Goal: Check status: Check status

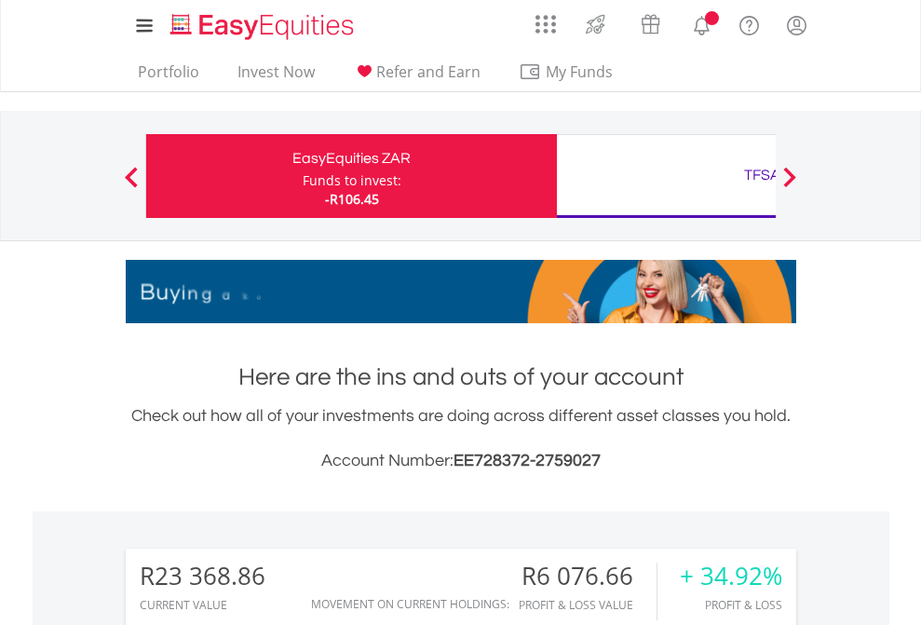
scroll to position [179, 292]
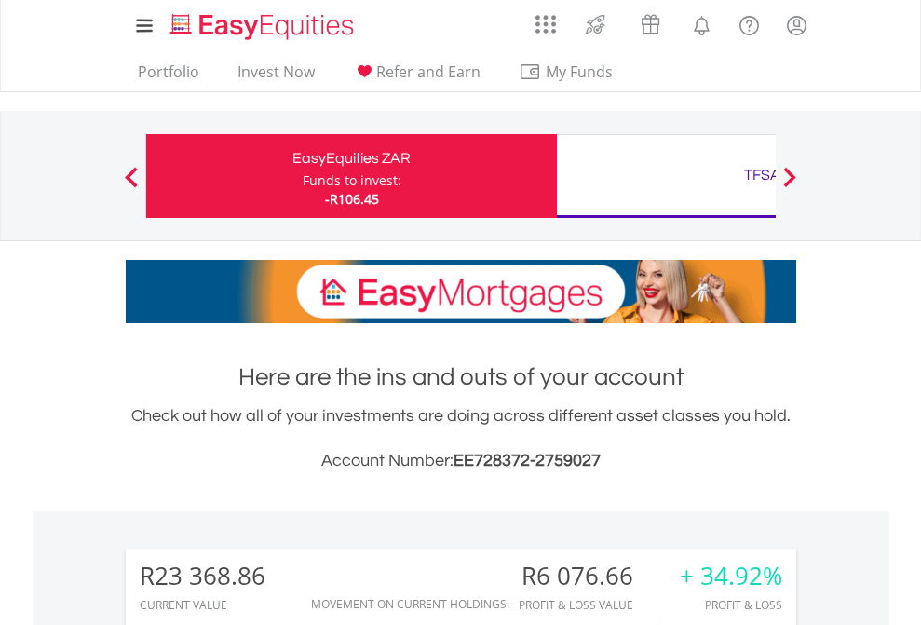
click at [303, 176] on div "Funds to invest:" at bounding box center [352, 180] width 99 height 19
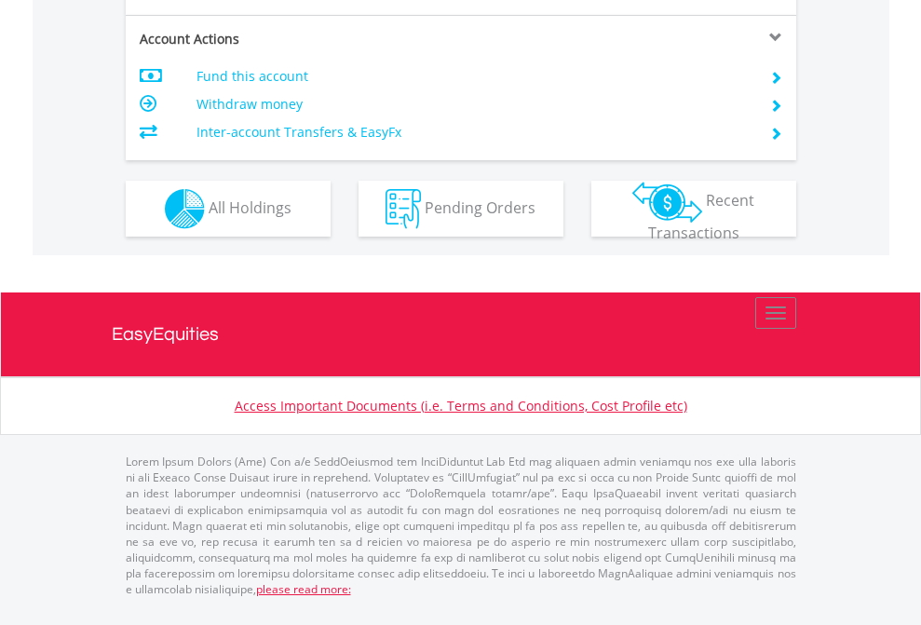
scroll to position [1747, 0]
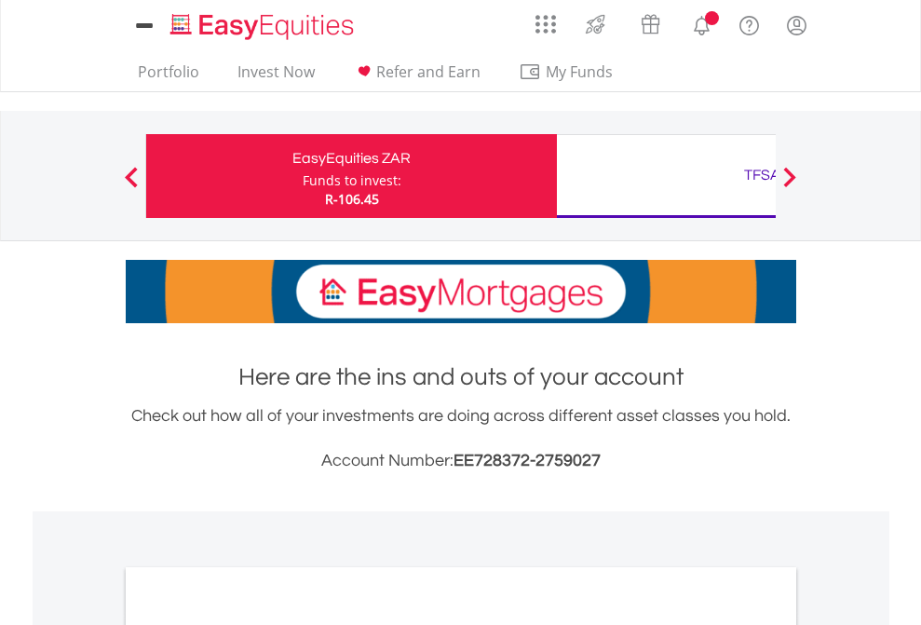
scroll to position [1119, 0]
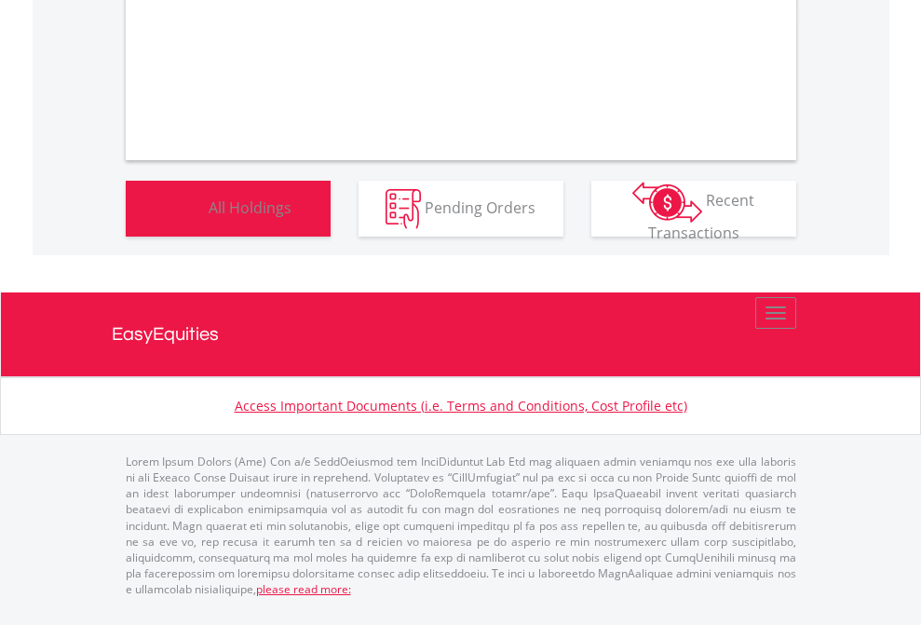
click at [209, 217] on span "All Holdings" at bounding box center [250, 206] width 83 height 20
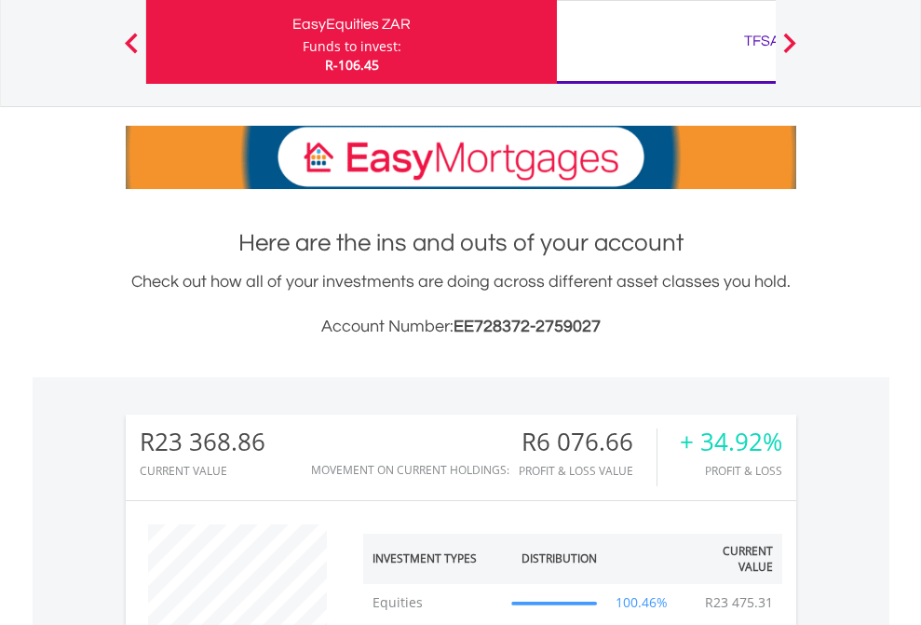
scroll to position [179, 292]
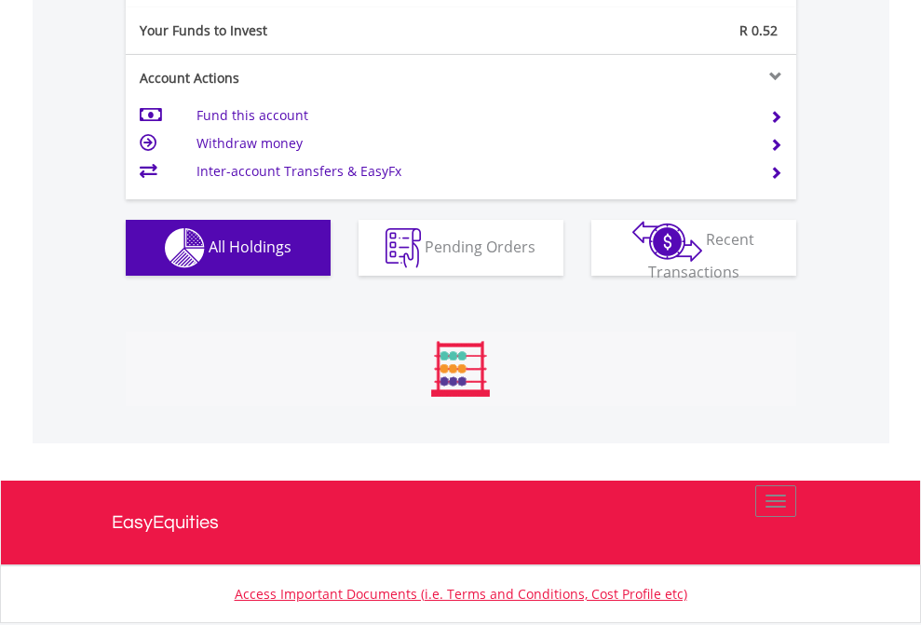
scroll to position [179, 292]
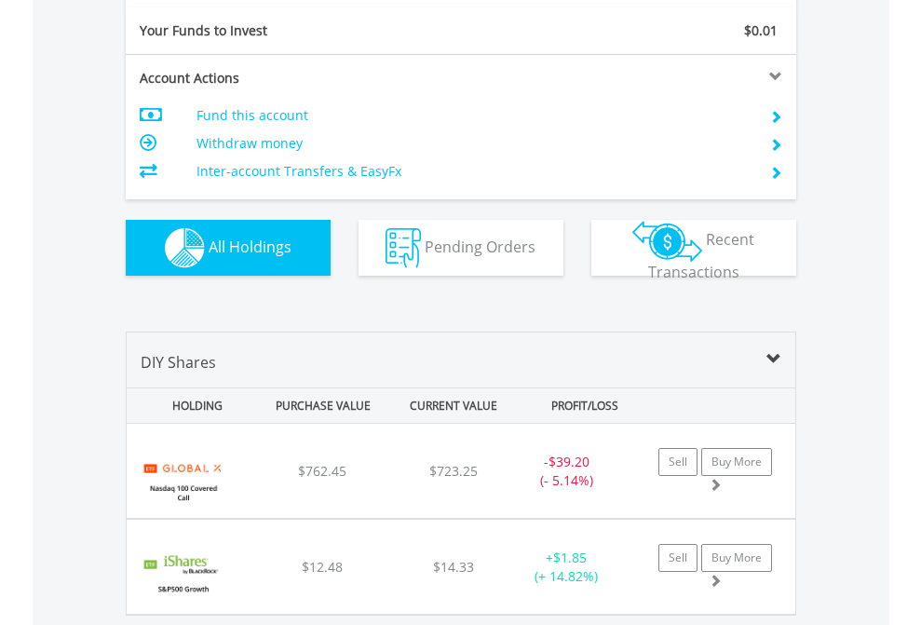
scroll to position [2070, 0]
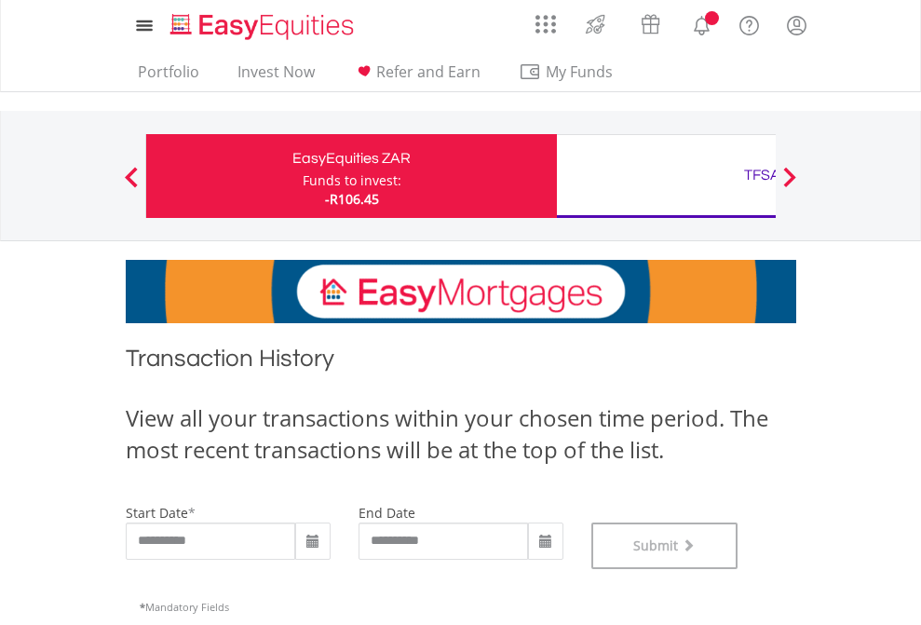
scroll to position [755, 0]
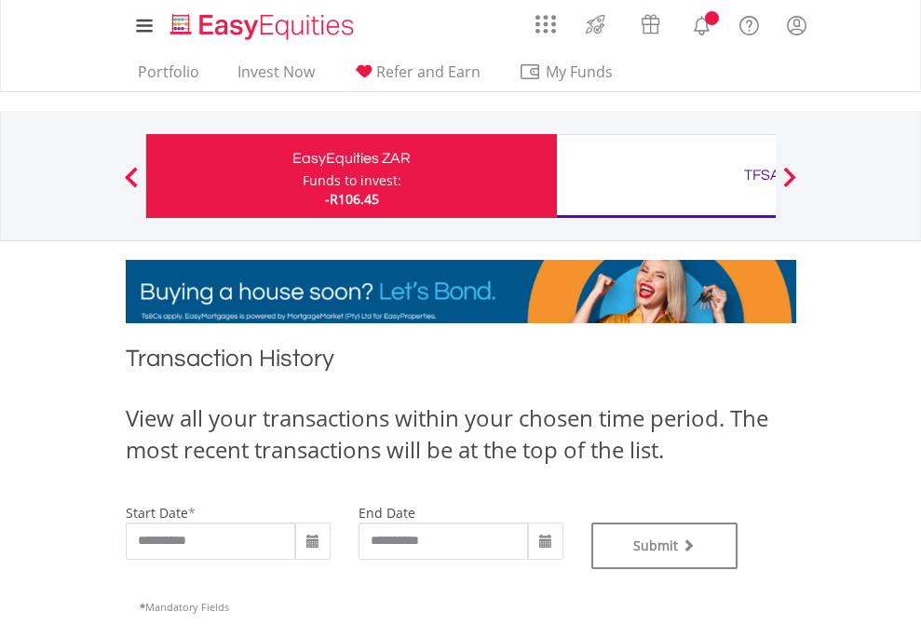
click at [666, 176] on div "TFSA" at bounding box center [762, 175] width 388 height 26
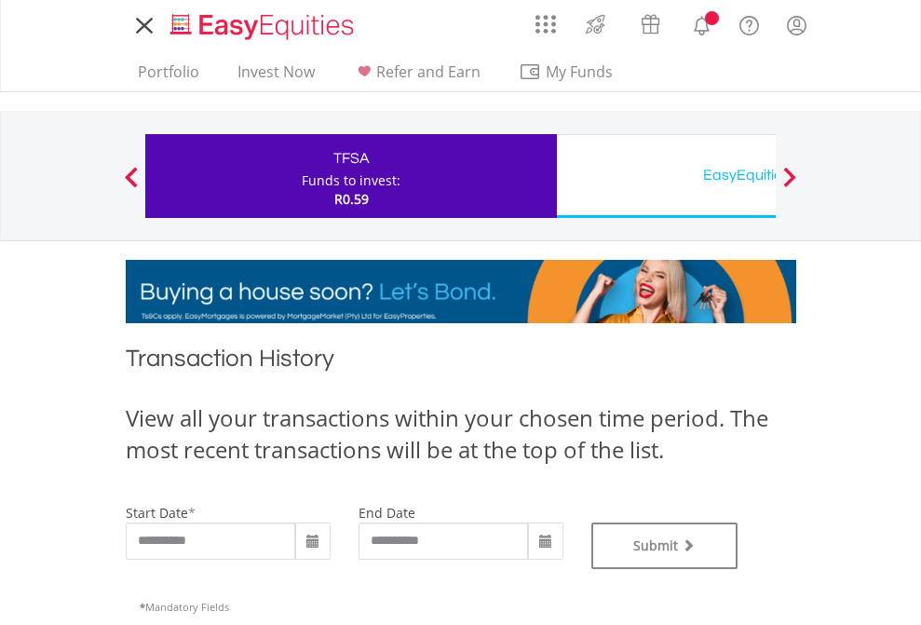
type input "**********"
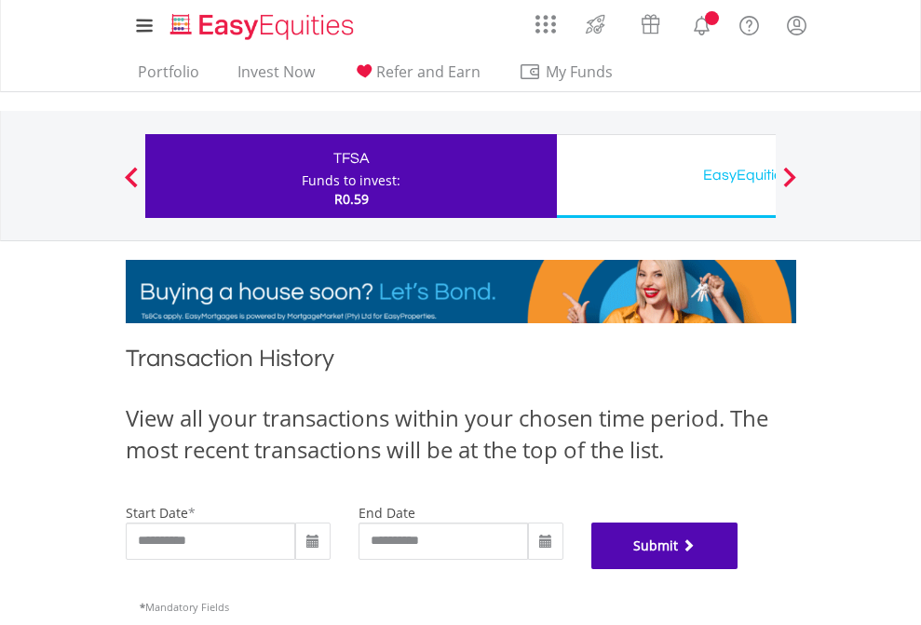
click at [738, 569] on button "Submit" at bounding box center [664, 545] width 147 height 47
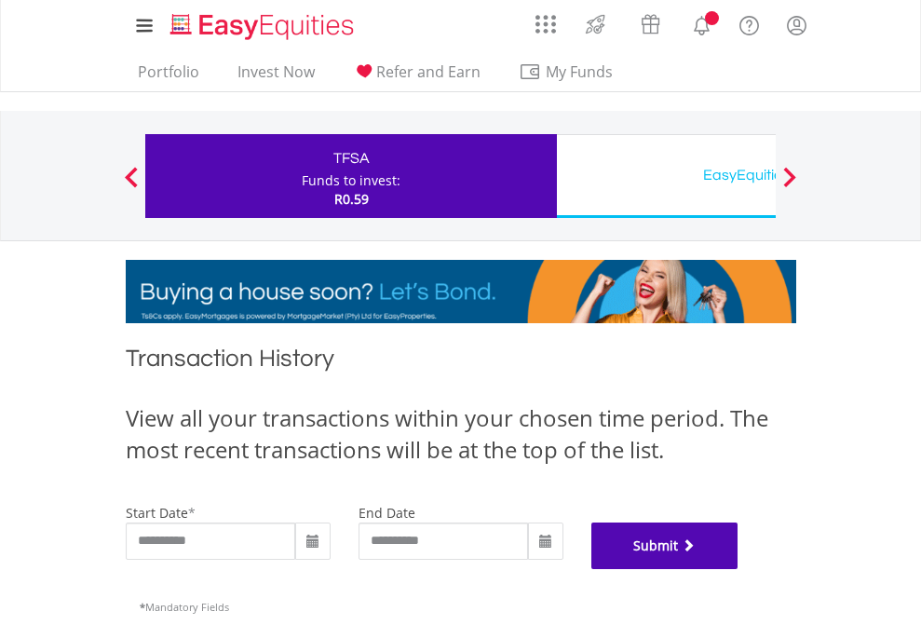
scroll to position [755, 0]
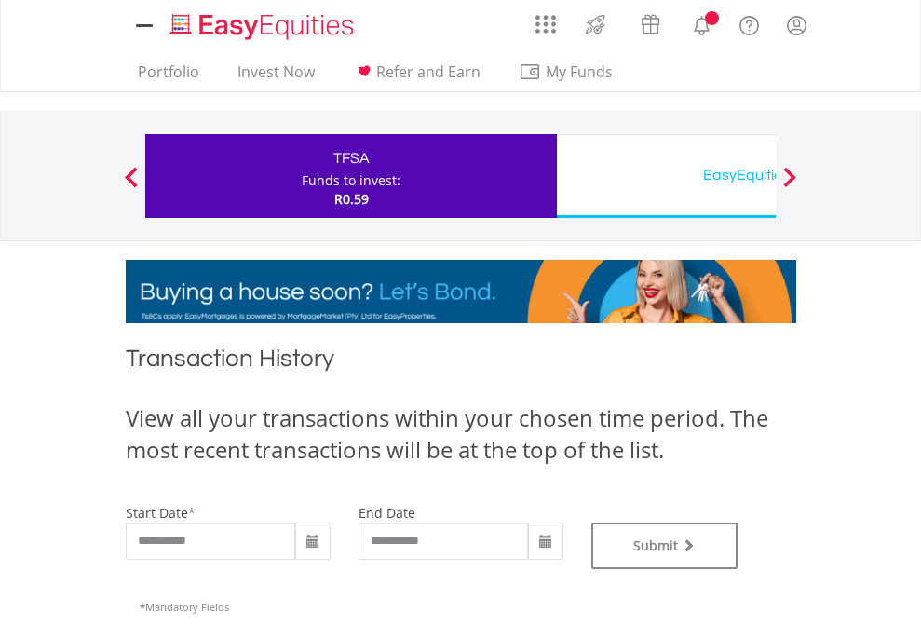
click at [666, 176] on div "EasyEquities USD" at bounding box center [762, 175] width 388 height 26
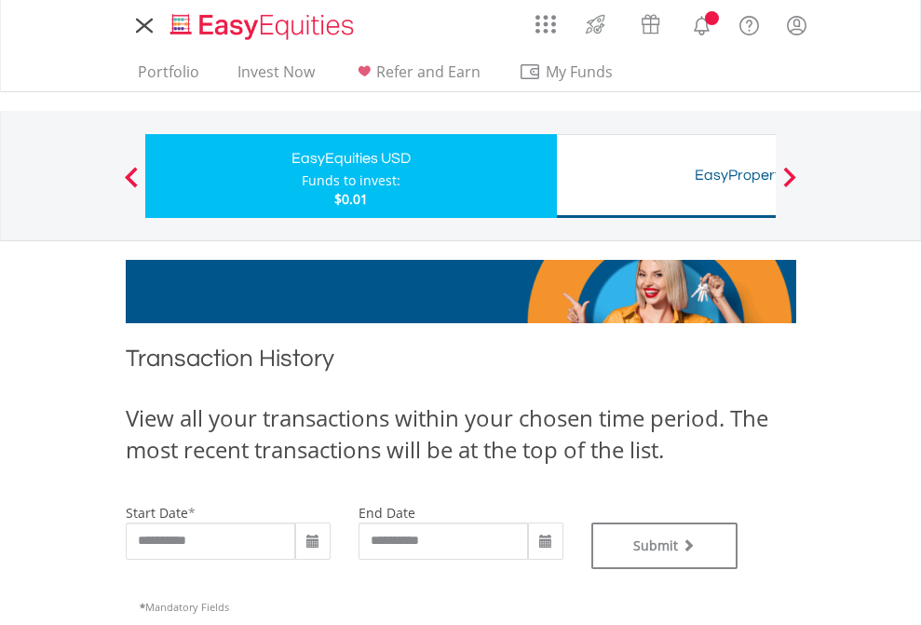
type input "**********"
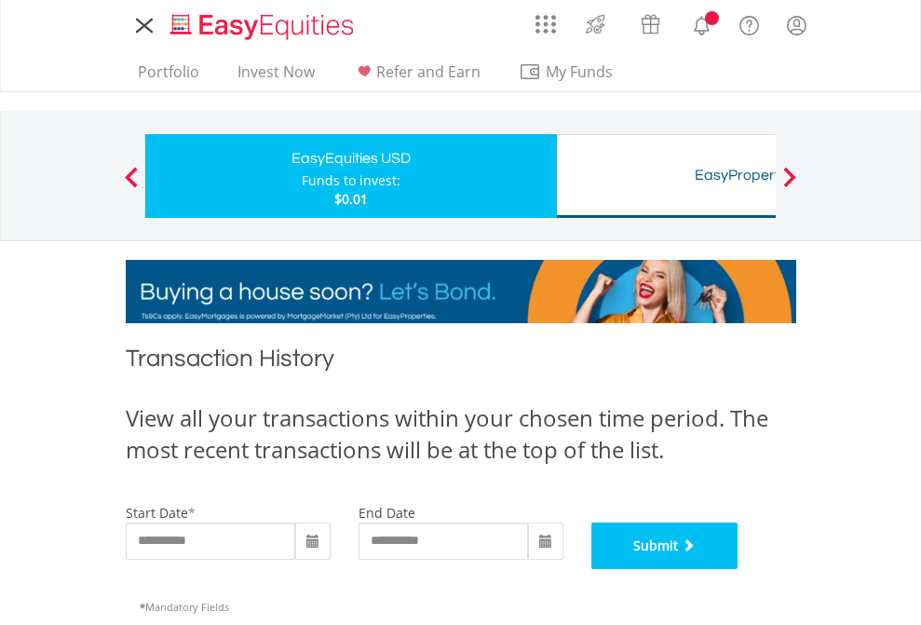
click at [738, 569] on button "Submit" at bounding box center [664, 545] width 147 height 47
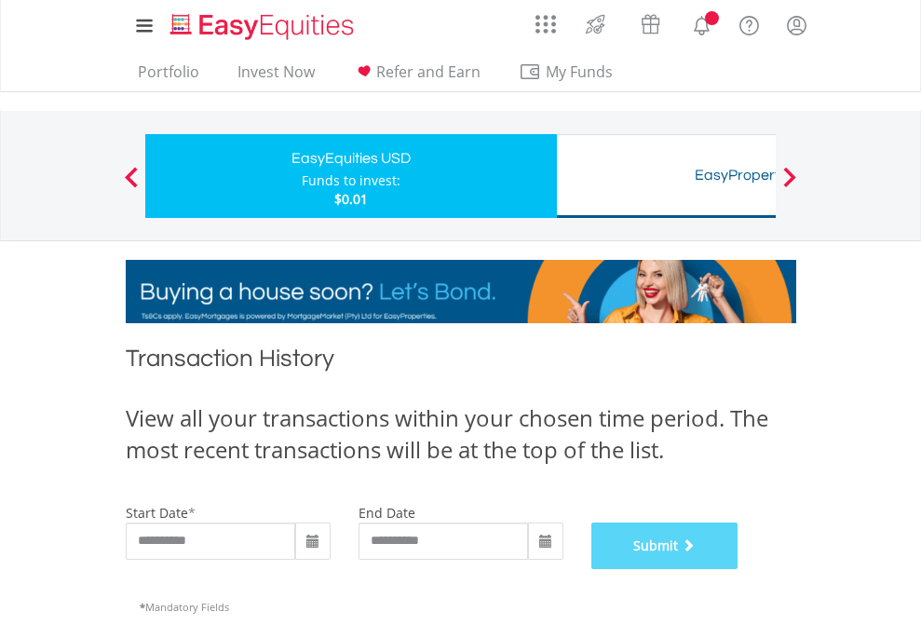
scroll to position [755, 0]
